Goal: Information Seeking & Learning: Check status

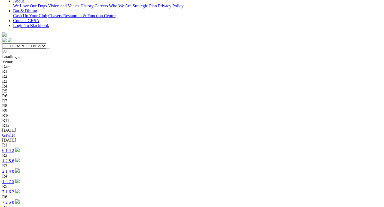
scroll to position [164, 0]
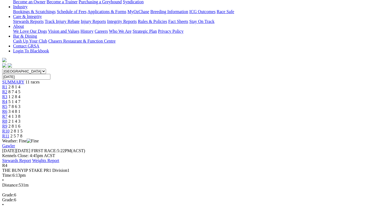
scroll to position [136, 0]
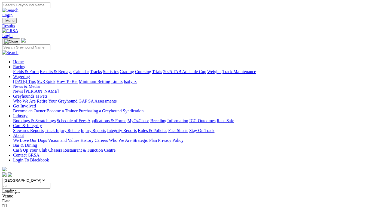
click at [16, 69] on link "Fields & Form" at bounding box center [26, 71] width 26 height 5
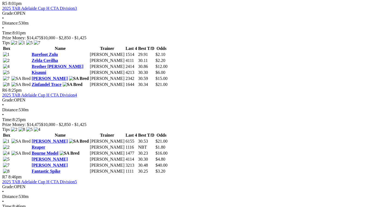
scroll to position [681, 0]
